Goal: Find specific page/section: Find specific page/section

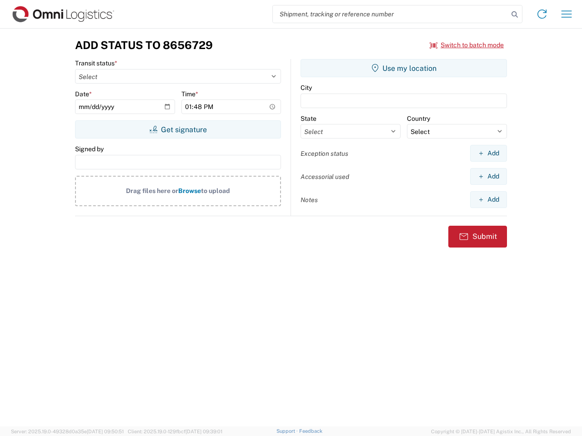
click at [390, 14] on input "search" at bounding box center [390, 13] width 235 height 17
click at [514, 15] on icon at bounding box center [514, 14] width 13 height 13
click at [542, 14] on icon at bounding box center [541, 14] width 15 height 15
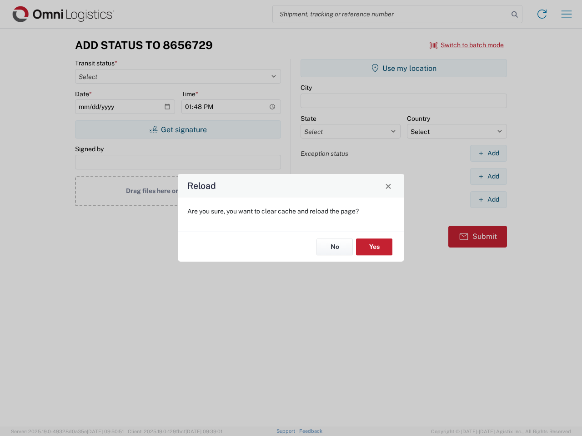
click at [467, 45] on div "Reload Are you sure, you want to clear cache and reload the page? No Yes" at bounding box center [291, 218] width 582 height 436
click at [178, 130] on div "Reload Are you sure, you want to clear cache and reload the page? No Yes" at bounding box center [291, 218] width 582 height 436
click at [404, 68] on div "Reload Are you sure, you want to clear cache and reload the page? No Yes" at bounding box center [291, 218] width 582 height 436
click at [488, 153] on div "Reload Are you sure, you want to clear cache and reload the page? No Yes" at bounding box center [291, 218] width 582 height 436
click at [488, 176] on div "Reload Are you sure, you want to clear cache and reload the page? No Yes" at bounding box center [291, 218] width 582 height 436
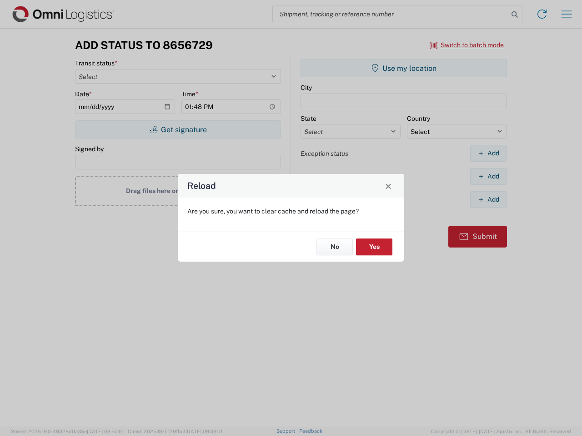
click at [488, 200] on div "Reload Are you sure, you want to clear cache and reload the page? No Yes" at bounding box center [291, 218] width 582 height 436
